Goal: Transaction & Acquisition: Purchase product/service

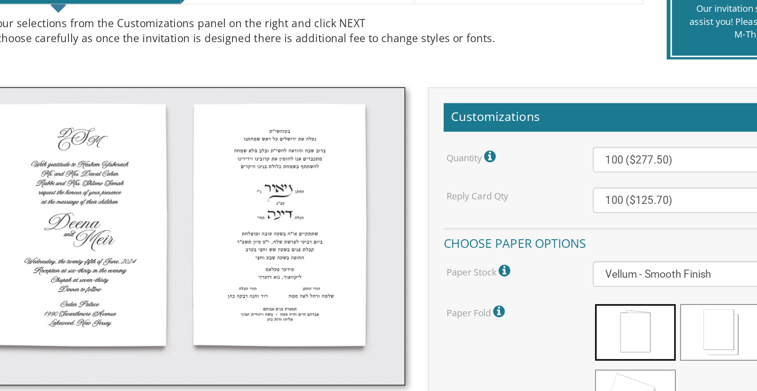
scroll to position [131, 0]
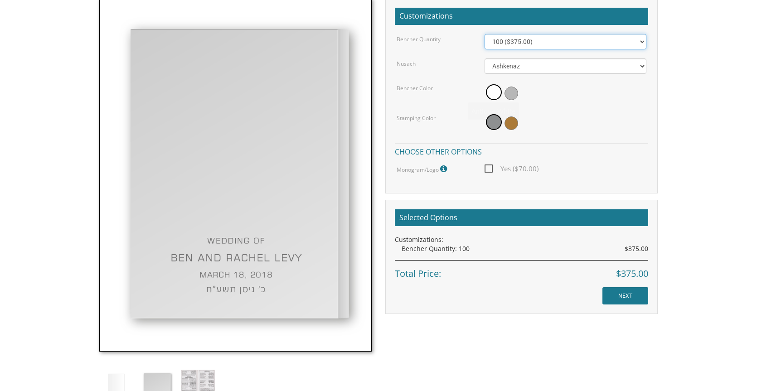
click at [510, 47] on select "100 ($375.00) 200 ($650.00) 300 ($975.00) 400 ($1,300.00) 500 ($1,625.00)" at bounding box center [566, 41] width 162 height 15
select select "200"
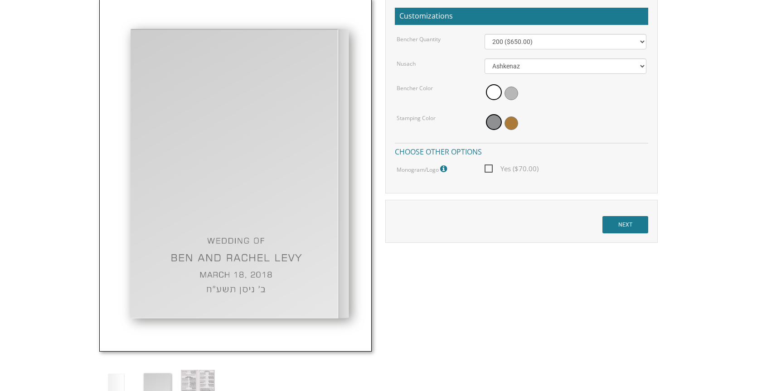
click at [489, 166] on span "Yes ($70.00)" at bounding box center [512, 168] width 54 height 11
click at [489, 166] on input "Yes ($70.00)" at bounding box center [488, 168] width 6 height 6
checkbox input "true"
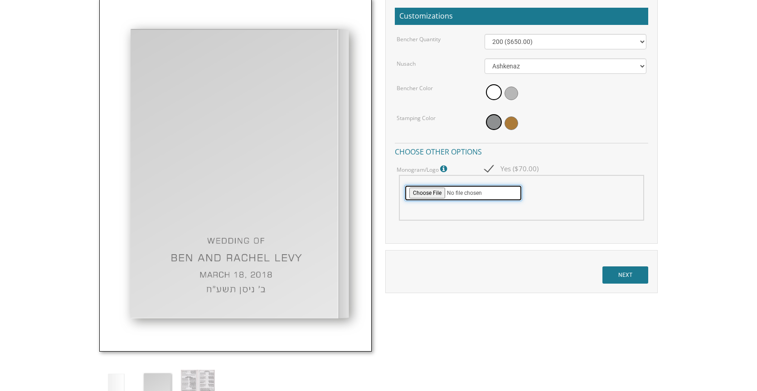
click at [438, 194] on input "file" at bounding box center [463, 193] width 118 height 16
